Goal: Transaction & Acquisition: Download file/media

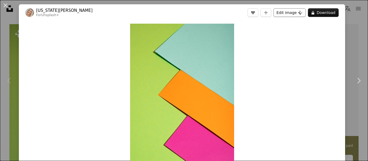
scroll to position [64, 0]
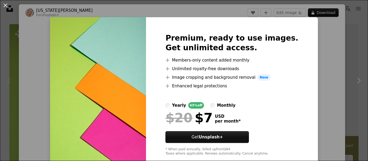
click at [307, 101] on div "An X shape Premium, ready to use images. Get unlimited access. A plus sign Memb…" at bounding box center [184, 80] width 368 height 161
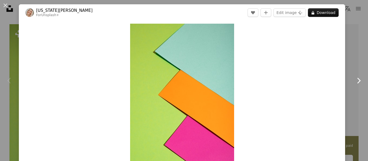
click at [360, 80] on icon "Chevron right" at bounding box center [358, 80] width 9 height 9
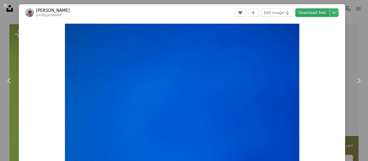
click at [320, 13] on link "Download free" at bounding box center [312, 12] width 34 height 9
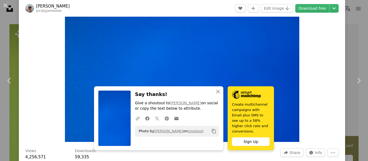
scroll to position [37, 0]
click at [357, 79] on icon "Chevron right" at bounding box center [358, 80] width 9 height 9
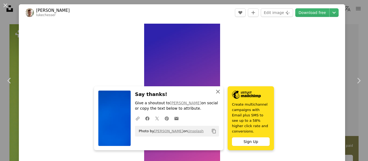
click at [221, 95] on icon "An X shape" at bounding box center [217, 92] width 6 height 6
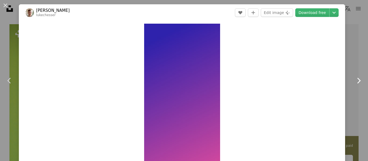
click at [358, 81] on icon "Chevron right" at bounding box center [358, 80] width 9 height 9
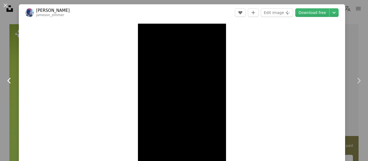
click at [11, 84] on icon "Chevron left" at bounding box center [9, 80] width 9 height 9
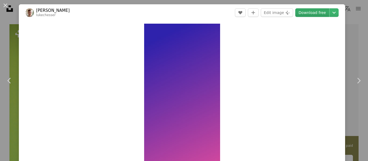
click at [324, 10] on link "Download free" at bounding box center [312, 12] width 34 height 9
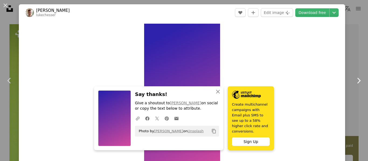
click at [357, 75] on link "Chevron right" at bounding box center [358, 81] width 19 height 52
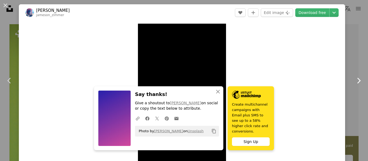
click at [361, 80] on icon "Chevron right" at bounding box center [358, 80] width 9 height 9
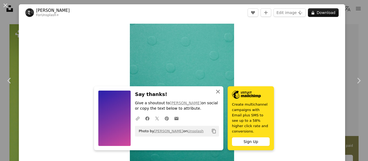
click at [221, 95] on icon "An X shape" at bounding box center [217, 92] width 6 height 6
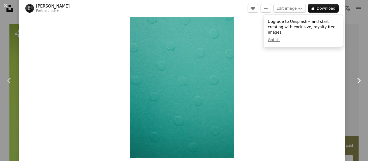
scroll to position [22, 0]
click at [357, 80] on icon "Chevron right" at bounding box center [358, 80] width 9 height 9
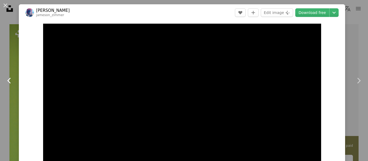
click at [8, 81] on icon at bounding box center [8, 81] width 3 height 6
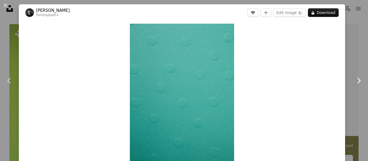
click at [356, 83] on icon "Chevron right" at bounding box center [358, 80] width 9 height 9
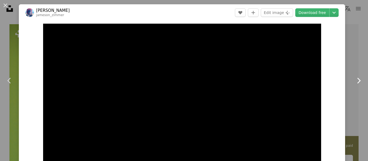
click at [356, 82] on icon "Chevron right" at bounding box center [358, 80] width 9 height 9
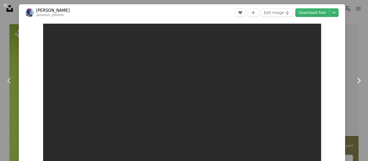
click at [359, 81] on icon at bounding box center [358, 81] width 3 height 6
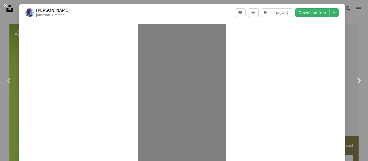
click at [359, 81] on icon at bounding box center [358, 81] width 3 height 6
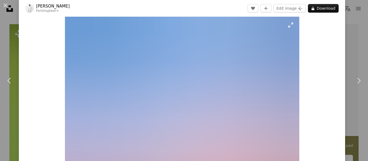
scroll to position [7, 0]
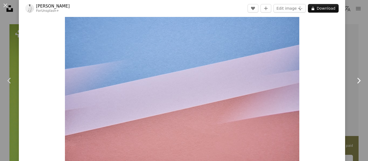
click at [358, 80] on icon "Chevron right" at bounding box center [358, 80] width 9 height 9
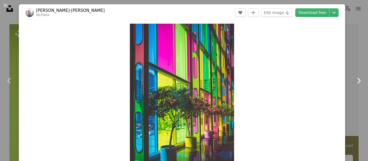
click at [357, 79] on icon "Chevron right" at bounding box center [358, 80] width 9 height 9
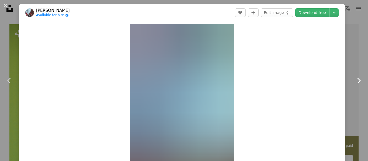
click at [357, 79] on icon "Chevron right" at bounding box center [358, 80] width 9 height 9
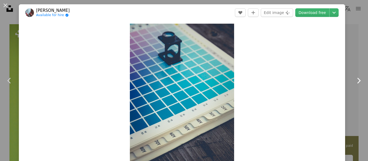
click at [357, 79] on icon "Chevron right" at bounding box center [358, 80] width 9 height 9
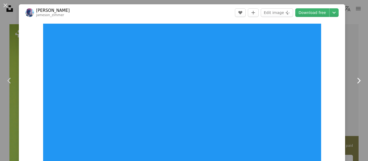
click at [352, 61] on link "Chevron right" at bounding box center [358, 81] width 19 height 52
click at [355, 38] on div "An X shape Chevron left Chevron right [PERSON_NAME] A heart A plus sign Edit im…" at bounding box center [184, 80] width 368 height 161
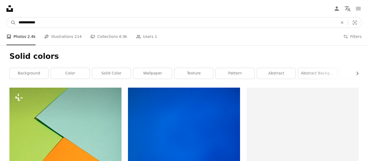
click at [93, 21] on input "**********" at bounding box center [176, 22] width 320 height 10
click at [27, 24] on input "**********" at bounding box center [176, 22] width 320 height 10
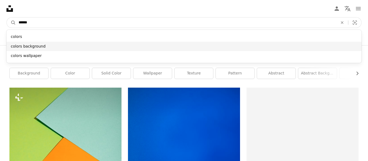
type input "******"
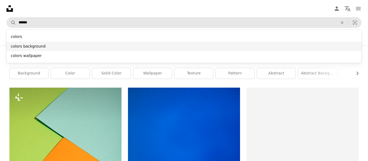
click at [46, 45] on div "colors background" at bounding box center [183, 47] width 355 height 10
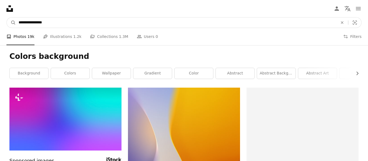
click at [65, 24] on input "**********" at bounding box center [176, 22] width 320 height 10
type input "**********"
click at [7, 17] on button "A magnifying glass" at bounding box center [11, 22] width 9 height 10
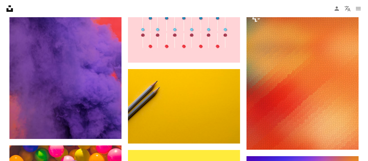
scroll to position [435, 0]
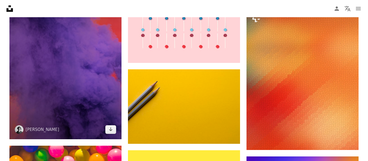
click at [107, 89] on img at bounding box center [65, 56] width 112 height 168
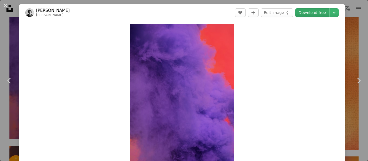
click at [316, 12] on link "Download free" at bounding box center [312, 12] width 34 height 9
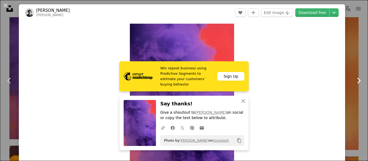
click at [358, 80] on icon "Chevron right" at bounding box center [358, 80] width 9 height 9
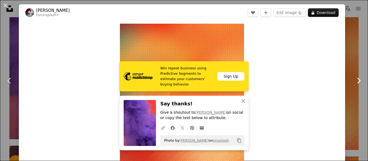
click at [358, 80] on icon "Chevron right" at bounding box center [358, 80] width 9 height 9
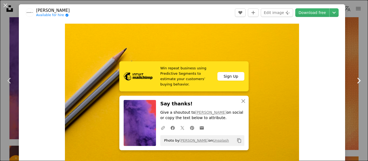
click at [358, 80] on icon "Chevron right" at bounding box center [358, 80] width 9 height 9
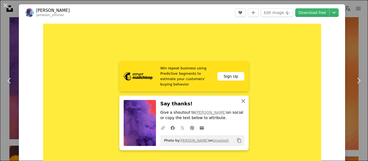
click at [244, 103] on icon "An X shape" at bounding box center [243, 101] width 6 height 6
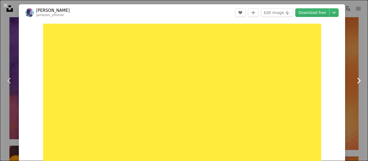
click at [359, 78] on icon "Chevron right" at bounding box center [358, 80] width 9 height 9
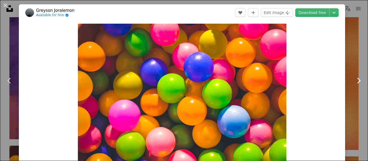
click at [359, 79] on icon "Chevron right" at bounding box center [358, 80] width 9 height 9
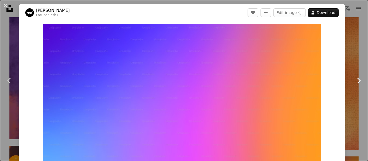
click at [358, 79] on icon at bounding box center [358, 81] width 3 height 6
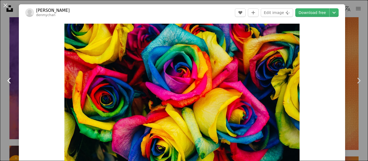
click at [7, 81] on icon "Chevron left" at bounding box center [9, 80] width 9 height 9
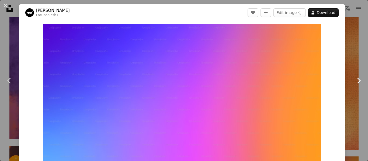
click at [359, 79] on icon "Chevron right" at bounding box center [358, 80] width 9 height 9
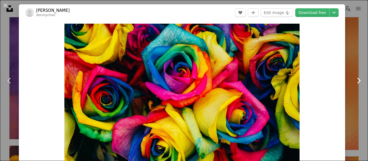
click at [358, 78] on icon at bounding box center [358, 81] width 3 height 6
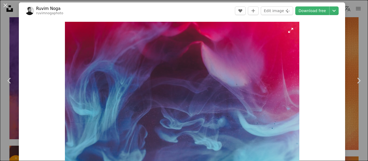
scroll to position [1, 0]
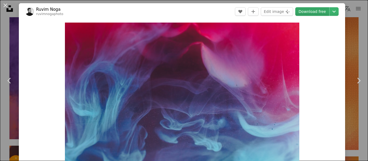
click at [323, 12] on link "Download free" at bounding box center [312, 11] width 34 height 9
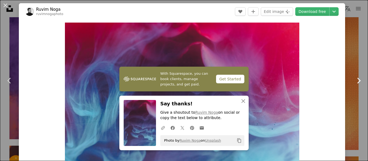
click at [359, 81] on icon at bounding box center [358, 81] width 3 height 6
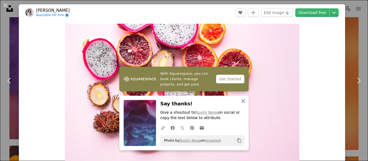
click at [244, 101] on icon "button" at bounding box center [243, 101] width 4 height 4
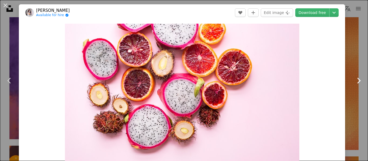
click at [356, 79] on icon "Chevron right" at bounding box center [358, 80] width 9 height 9
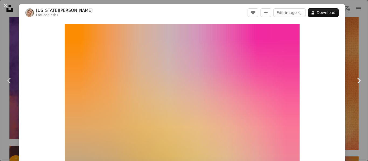
click at [356, 81] on icon "Chevron right" at bounding box center [358, 80] width 9 height 9
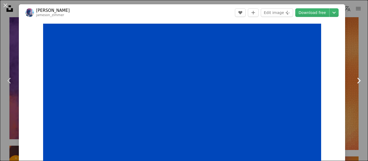
click at [356, 81] on icon "Chevron right" at bounding box center [358, 80] width 9 height 9
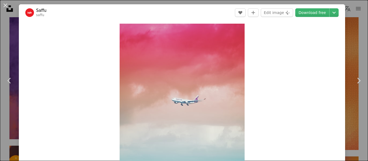
click at [360, 40] on div "An X shape Chevron left Chevron right Saffu saffu A heart A plus sign Edit imag…" at bounding box center [184, 80] width 368 height 161
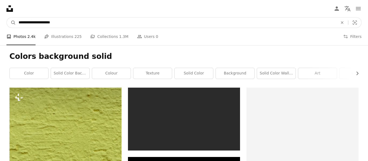
drag, startPoint x: 45, startPoint y: 24, endPoint x: 0, endPoint y: 62, distance: 58.8
type input "**********"
click at [7, 17] on button "A magnifying glass" at bounding box center [11, 22] width 9 height 10
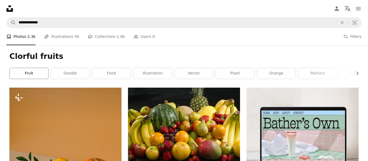
click at [40, 75] on link "fruit" at bounding box center [29, 73] width 38 height 11
